Goal: Answer question/provide support: Share knowledge or assist other users

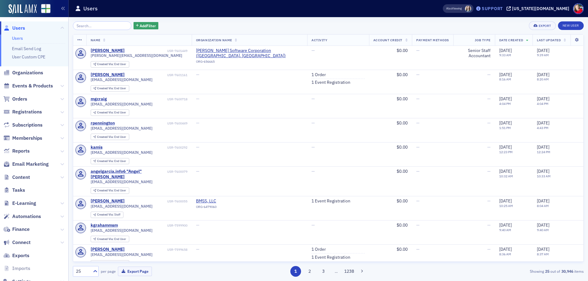
click at [503, 9] on div "Support" at bounding box center [492, 9] width 21 height 6
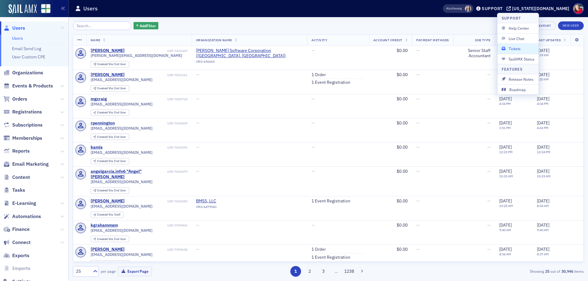
click at [517, 51] on span "Tickets" at bounding box center [518, 49] width 33 height 6
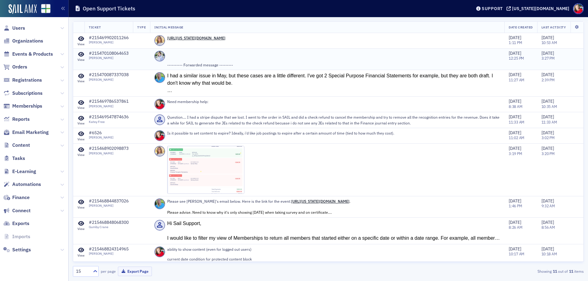
click at [247, 65] on div "---------- Forwarded message ---------" at bounding box center [333, 65] width 333 height 6
click at [503, 10] on div "Support" at bounding box center [492, 9] width 21 height 6
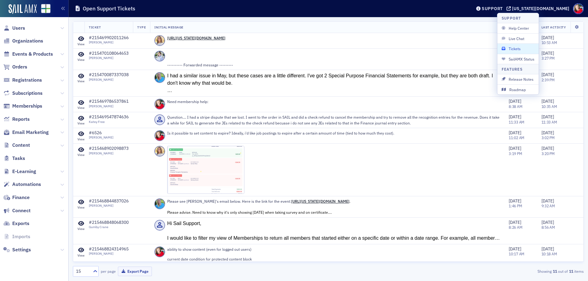
click at [522, 48] on span "Tickets" at bounding box center [518, 49] width 33 height 6
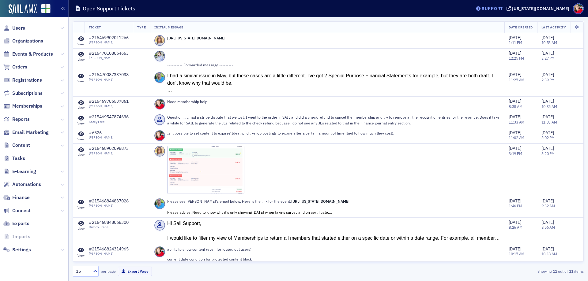
click at [504, 12] on div "Support" at bounding box center [489, 8] width 29 height 9
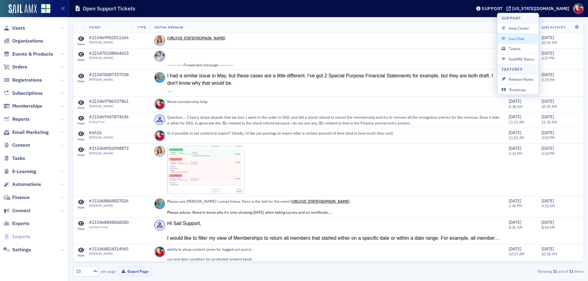
click at [512, 41] on span "Live Chat" at bounding box center [518, 39] width 33 height 6
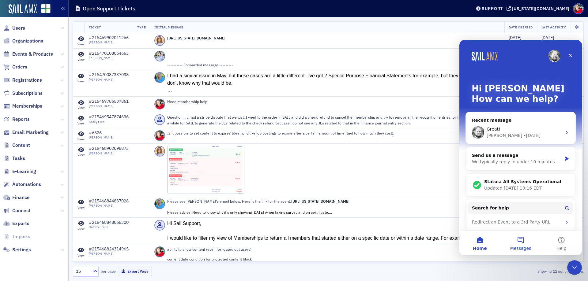
click at [522, 242] on button "Messages" at bounding box center [520, 243] width 41 height 24
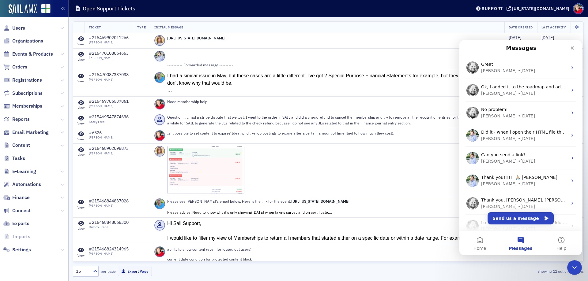
click at [520, 240] on button "Messages" at bounding box center [520, 243] width 41 height 24
click at [514, 219] on button "Send us a message" at bounding box center [521, 219] width 66 height 12
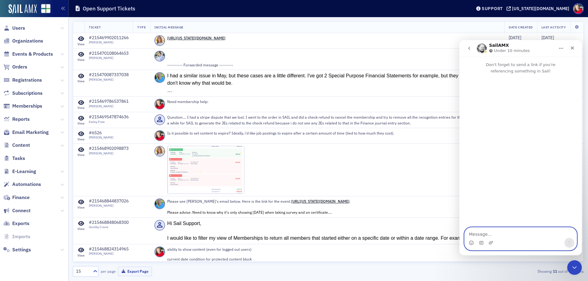
click at [480, 233] on textarea "Message…" at bounding box center [521, 233] width 112 height 10
type textarea "Survey Question:"
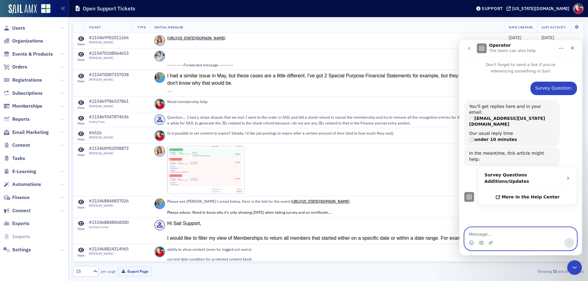
click at [484, 233] on textarea "Message…" at bounding box center [521, 233] width 112 height 10
paste textarea "For the launch, it's recommended that the invitation come from a known sender, …"
type textarea "Here is the email from our survey company: For the launch, it's recommended tha…"
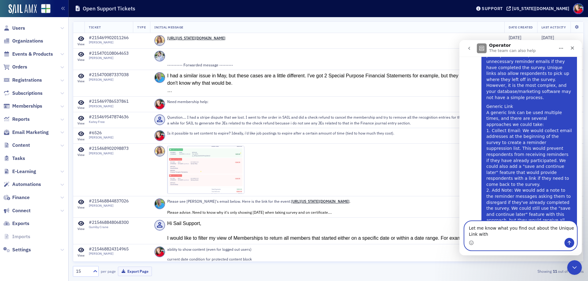
scroll to position [293, 0]
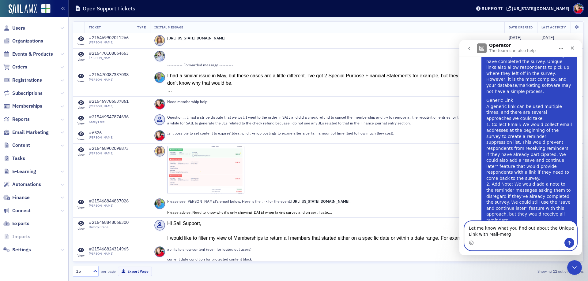
type textarea "Let me know what you find out about the Unique Link with Mail-merge"
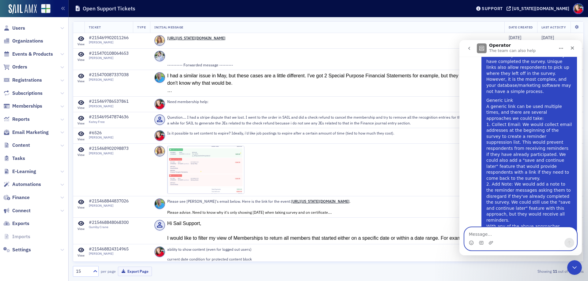
scroll to position [307, 0]
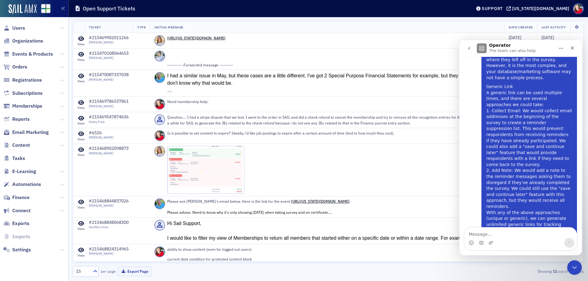
click at [471, 50] on icon "go back" at bounding box center [469, 48] width 5 height 5
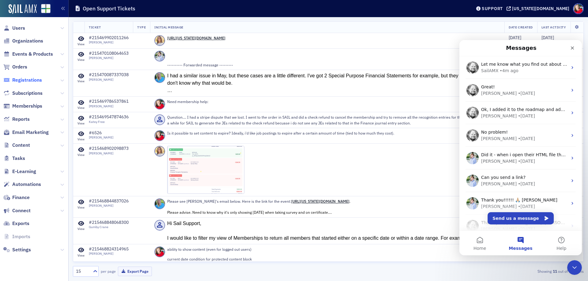
click at [27, 81] on span "Registrations" at bounding box center [27, 80] width 30 height 7
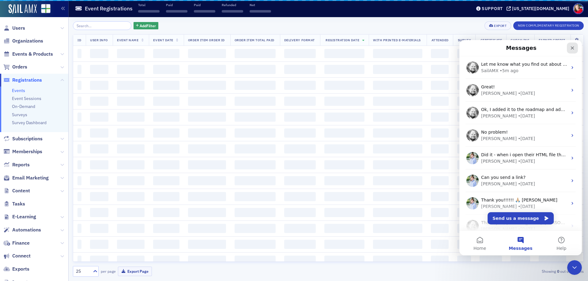
click at [573, 49] on icon "Close" at bounding box center [572, 48] width 3 height 3
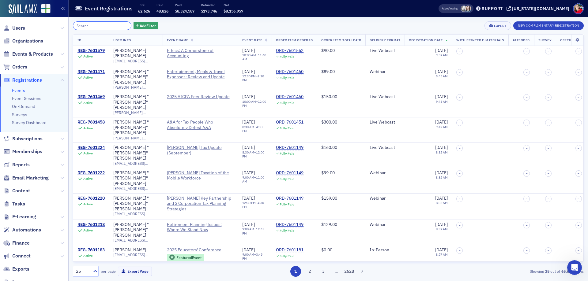
click at [98, 26] on input "search" at bounding box center [102, 25] width 58 height 9
click at [205, 248] on span "2025 Educators' Conference" at bounding box center [195, 251] width 56 height 6
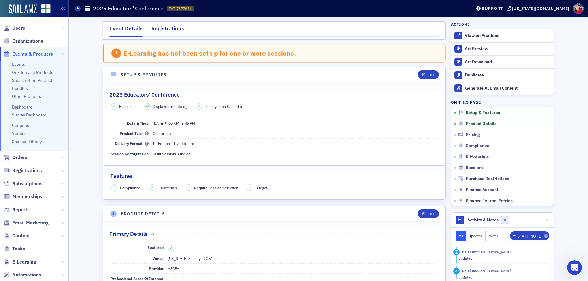
click at [154, 27] on div "Registrations" at bounding box center [167, 29] width 33 height 11
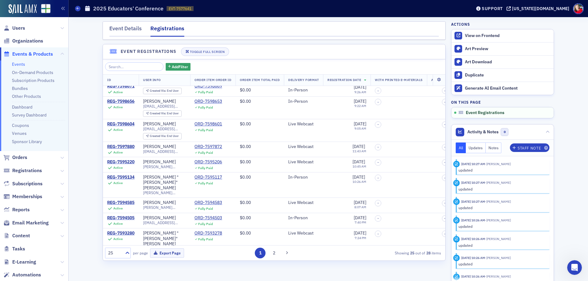
scroll to position [334, 0]
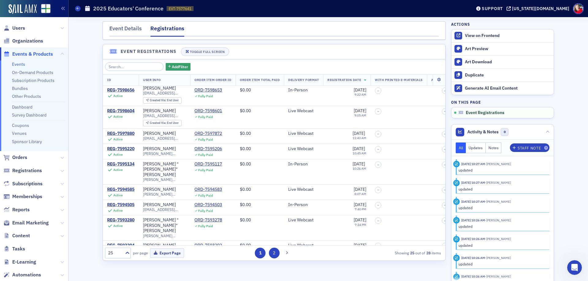
click at [272, 254] on button "2" at bounding box center [274, 253] width 11 height 11
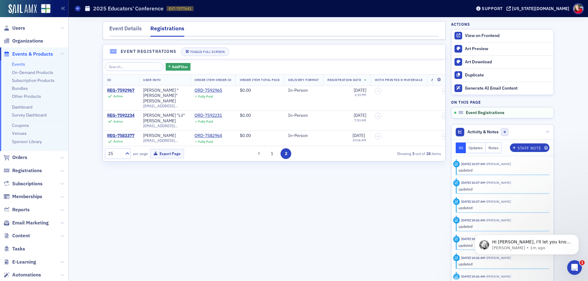
scroll to position [0, 0]
